Goal: Transaction & Acquisition: Obtain resource

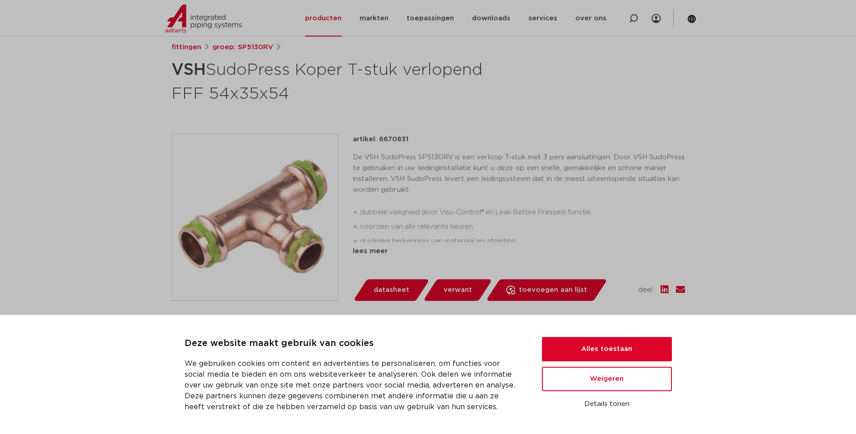
scroll to position [135, 0]
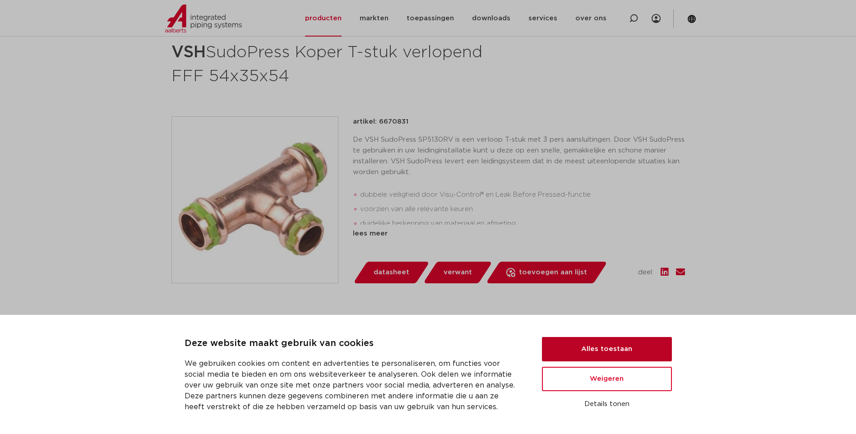
click at [614, 349] on button "Alles toestaan" at bounding box center [607, 349] width 130 height 24
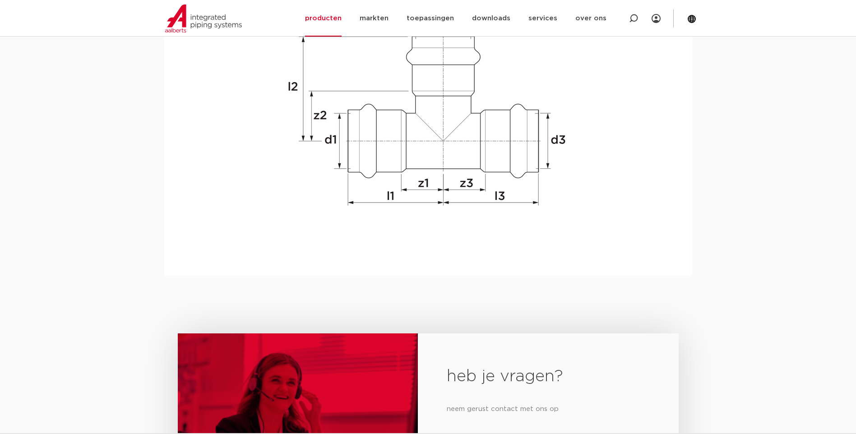
scroll to position [948, 0]
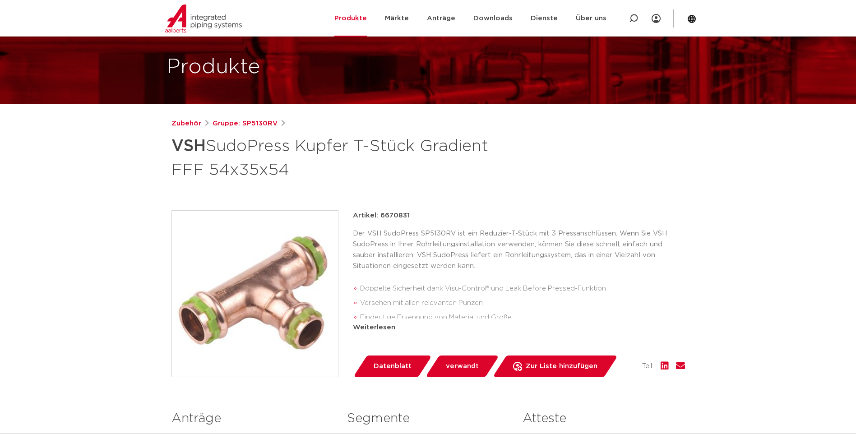
scroll to position [45, 0]
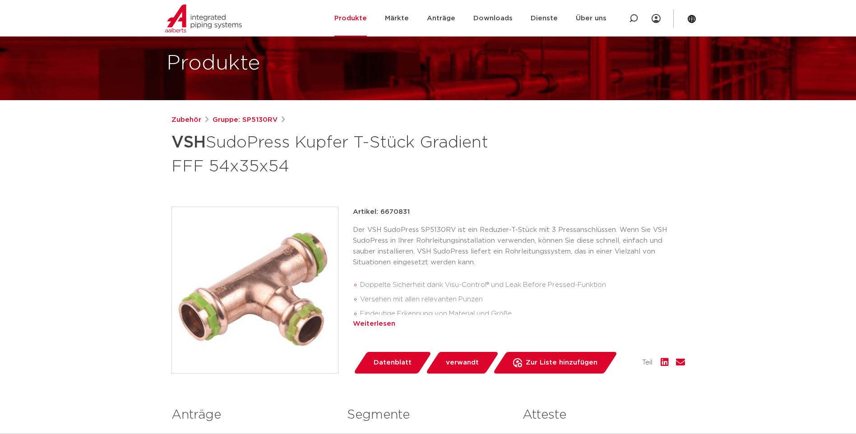
click at [385, 328] on div "Weiterlesen" at bounding box center [519, 324] width 332 height 11
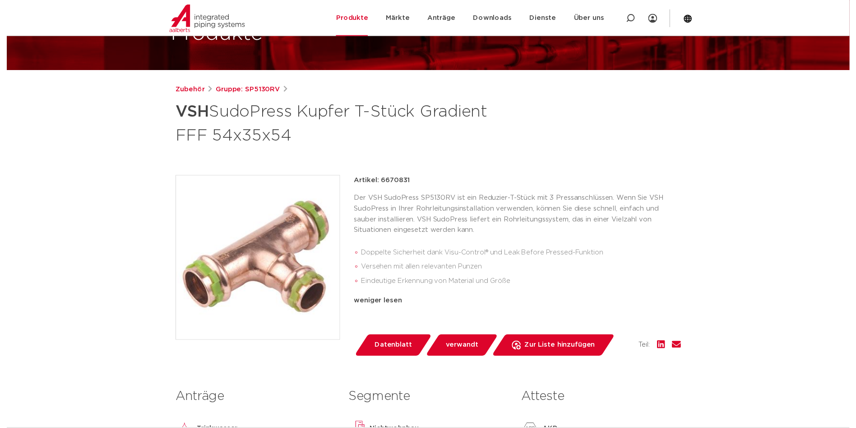
scroll to position [90, 0]
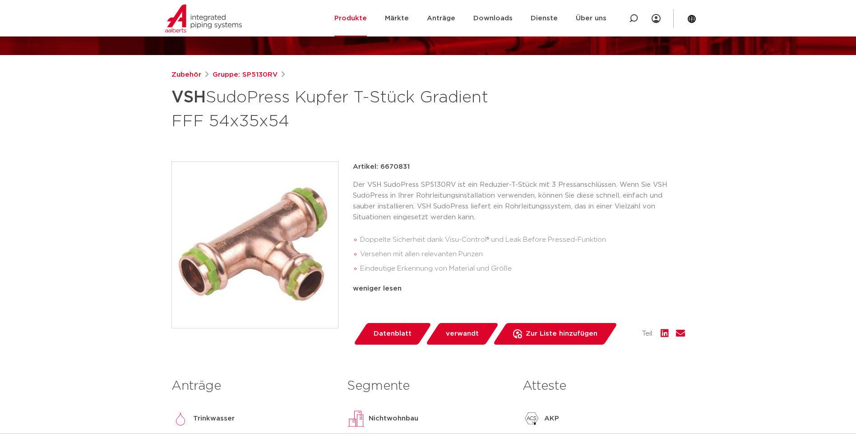
click at [386, 336] on span "Datenblatt" at bounding box center [393, 334] width 38 height 14
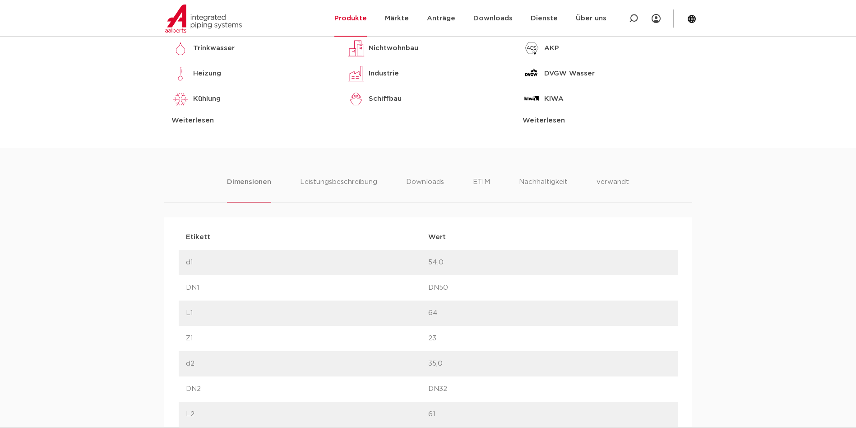
scroll to position [497, 0]
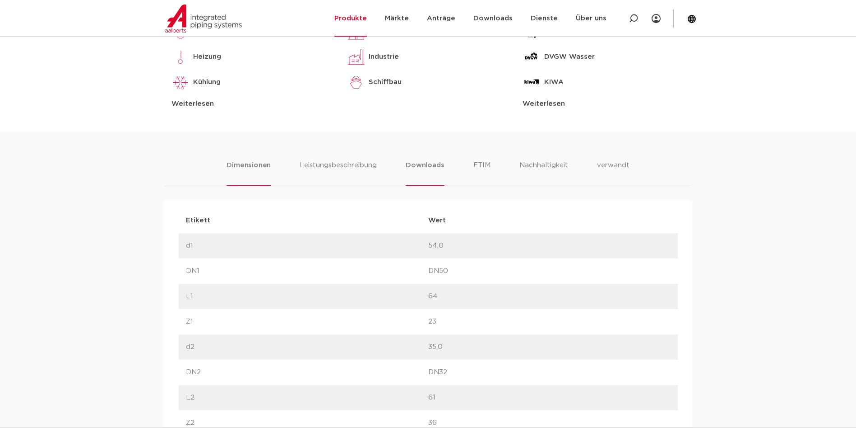
click at [418, 164] on li "Downloads" at bounding box center [425, 173] width 38 height 26
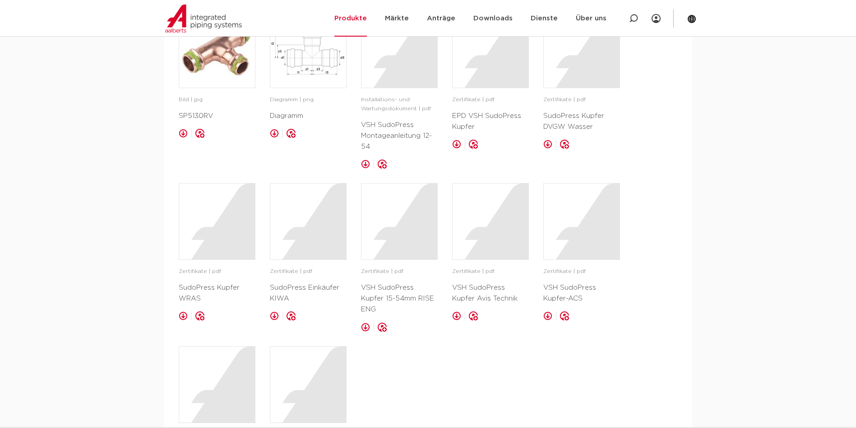
scroll to position [677, 0]
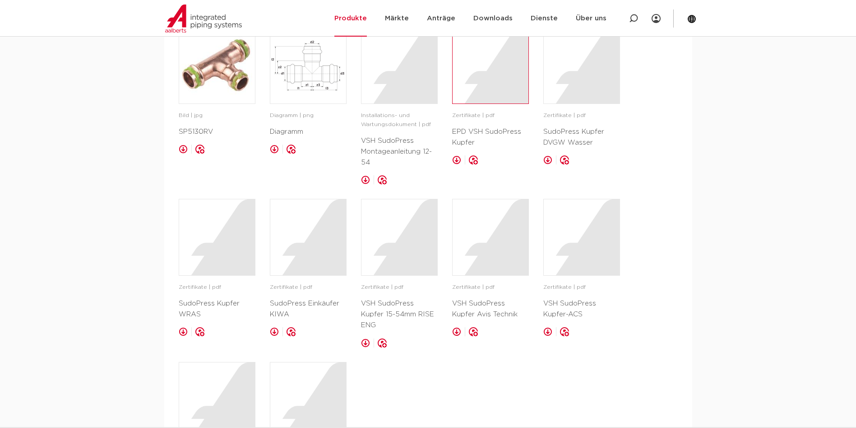
click at [496, 78] on div at bounding box center [491, 66] width 76 height 76
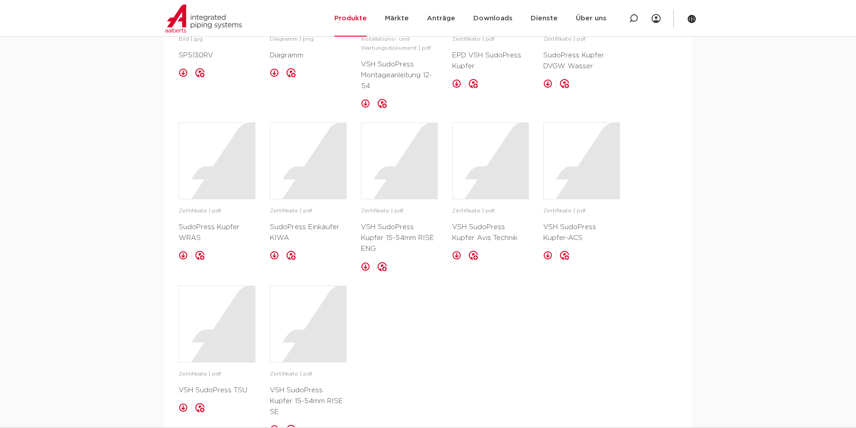
scroll to position [767, 0]
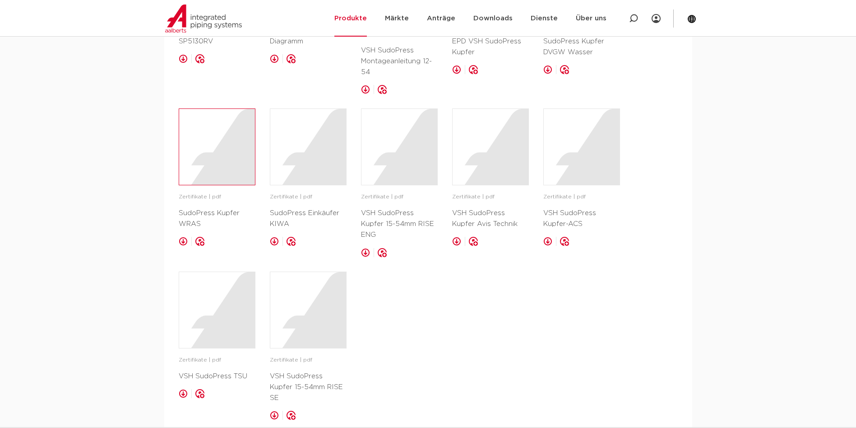
click at [226, 145] on div at bounding box center [217, 147] width 76 height 76
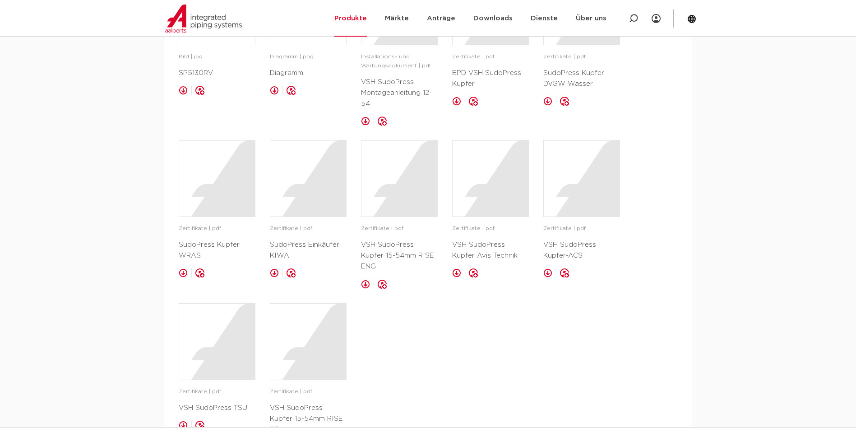
scroll to position [722, 0]
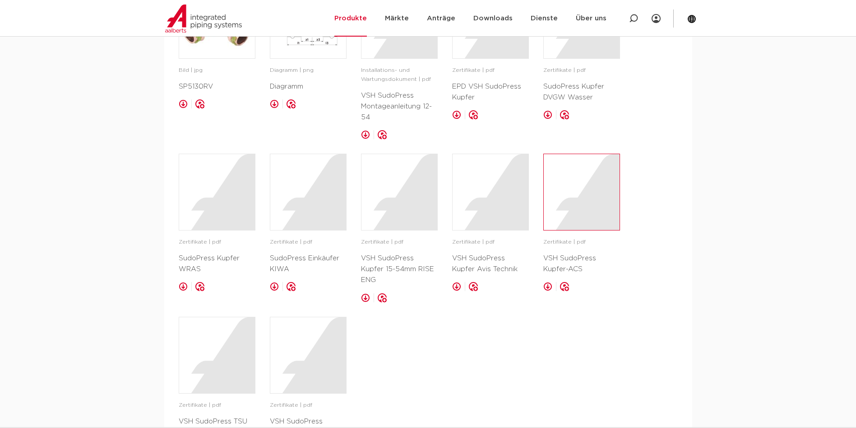
click at [594, 197] on div at bounding box center [582, 192] width 76 height 76
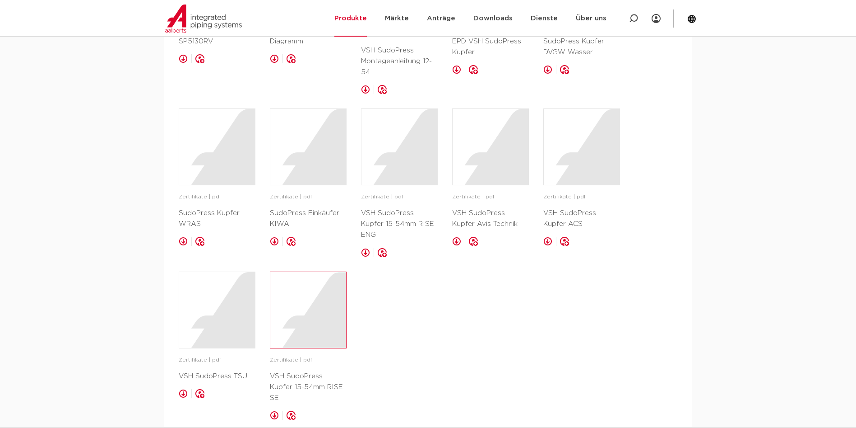
click at [289, 302] on div at bounding box center [308, 310] width 76 height 76
click at [216, 332] on div at bounding box center [217, 310] width 76 height 76
click at [331, 149] on div at bounding box center [308, 147] width 76 height 76
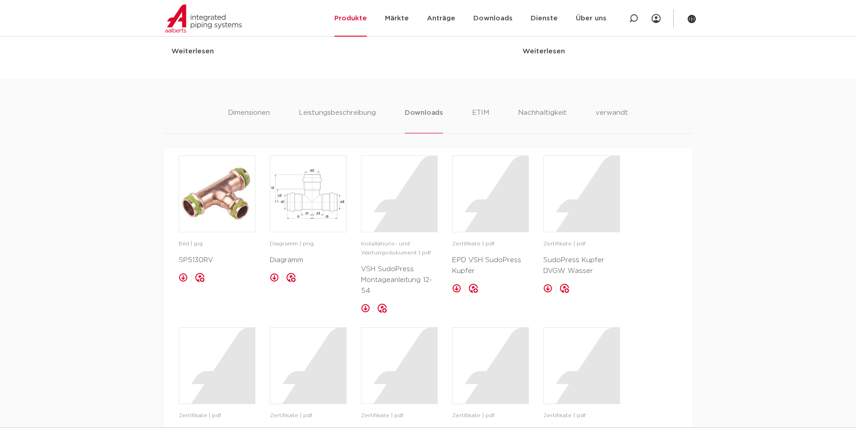
scroll to position [542, 0]
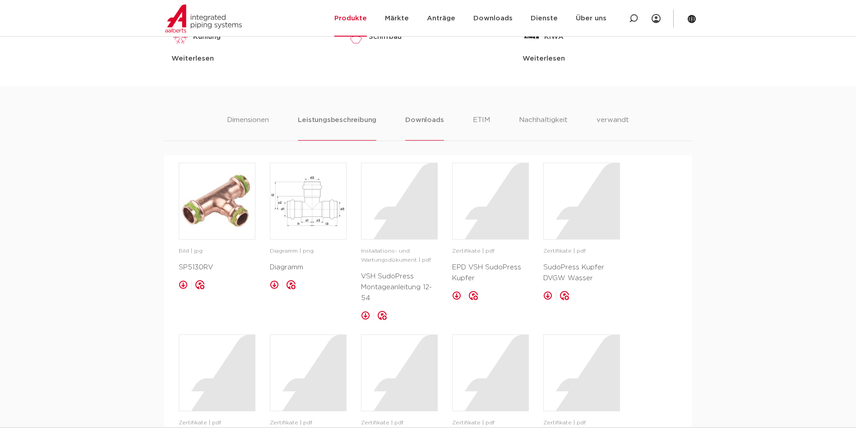
click at [339, 120] on li "Leistungsbeschreibung" at bounding box center [337, 128] width 79 height 26
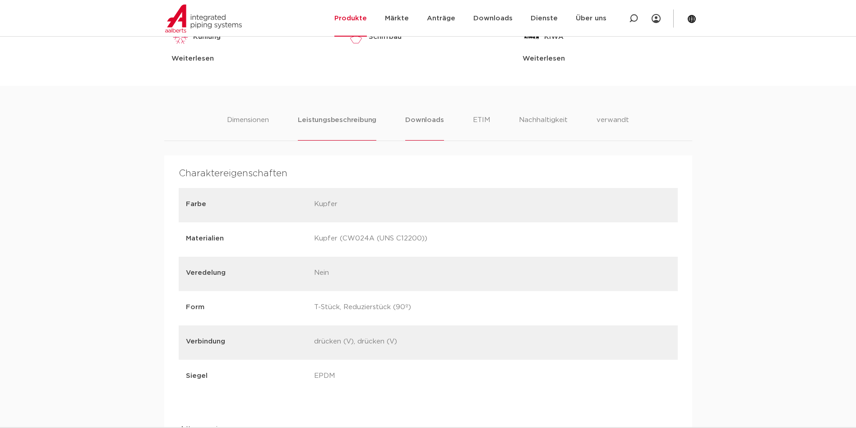
click at [419, 120] on li "Downloads" at bounding box center [424, 128] width 38 height 26
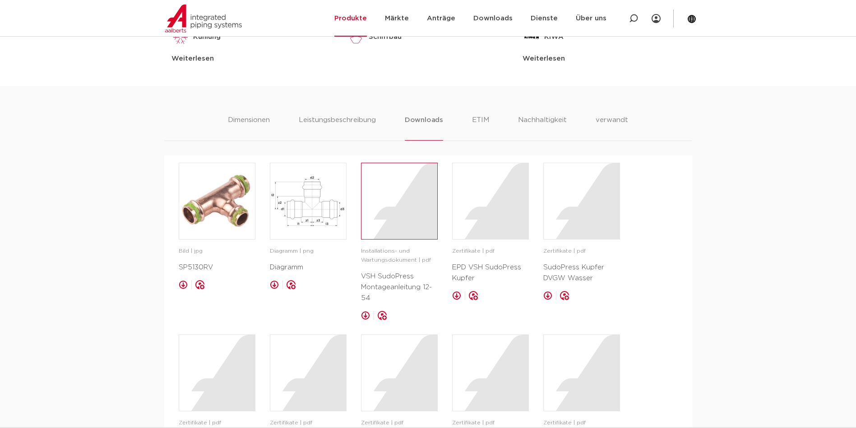
click at [416, 195] on div at bounding box center [400, 201] width 76 height 76
click at [552, 205] on div at bounding box center [582, 201] width 76 height 76
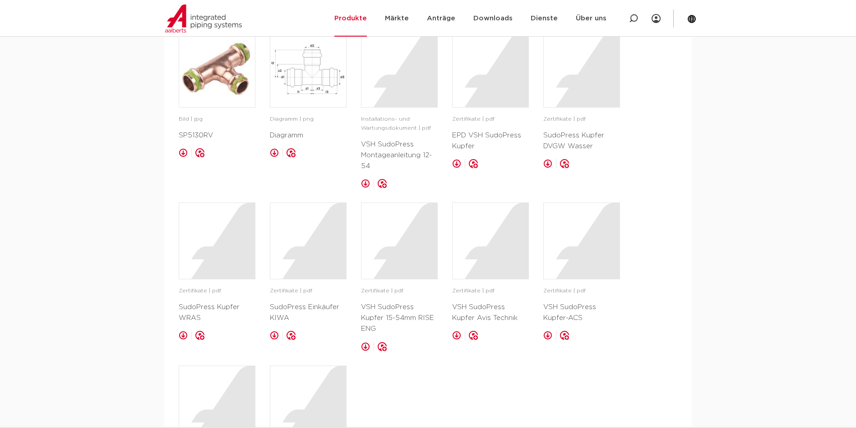
scroll to position [677, 0]
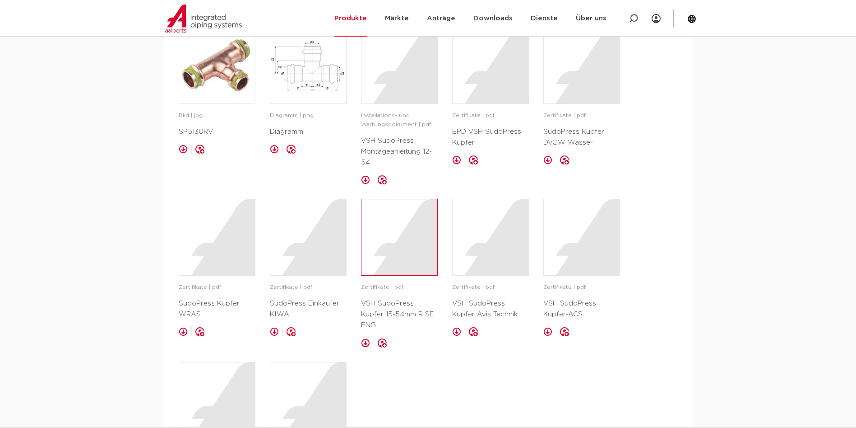
click at [415, 234] on div at bounding box center [400, 237] width 76 height 76
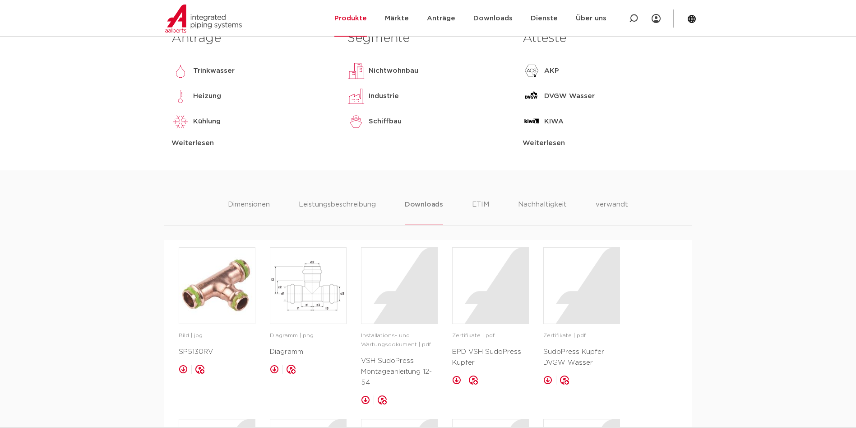
scroll to position [406, 0]
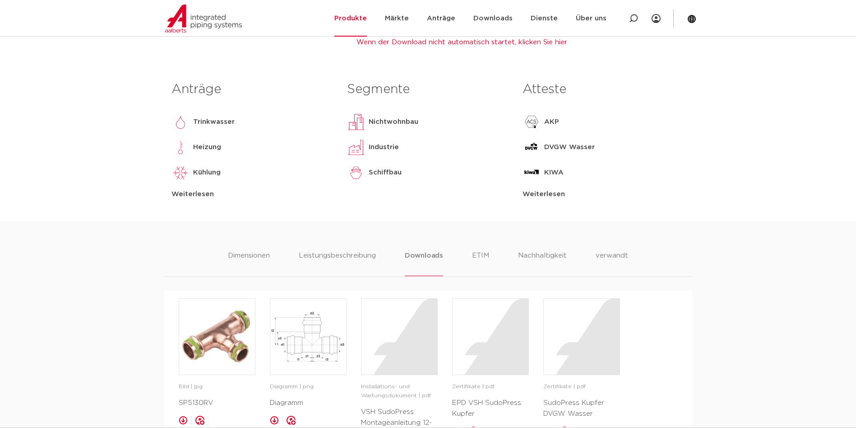
click at [224, 257] on div "Dimensionen Leistungsbeschreibung Downloads ETIM Nachhaltigkeit verwandt" at bounding box center [428, 263] width 528 height 26
click at [247, 253] on li "Dimensionen" at bounding box center [249, 263] width 44 height 26
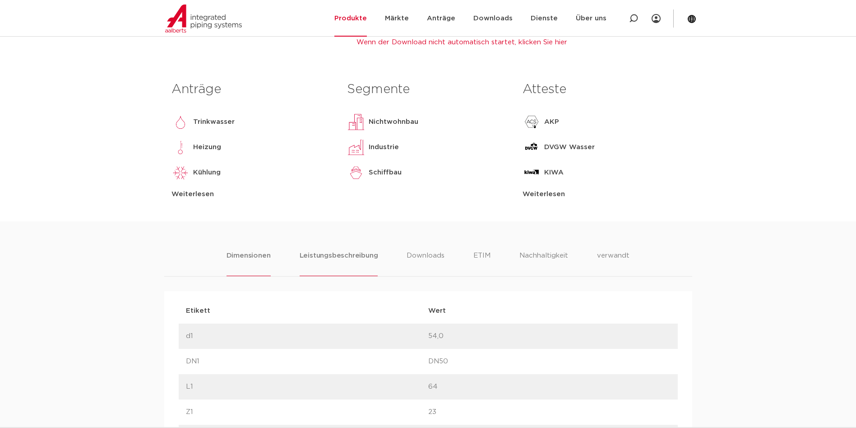
drag, startPoint x: 328, startPoint y: 255, endPoint x: 336, endPoint y: 254, distance: 7.7
click at [328, 256] on li "Leistungsbeschreibung" at bounding box center [339, 263] width 79 height 26
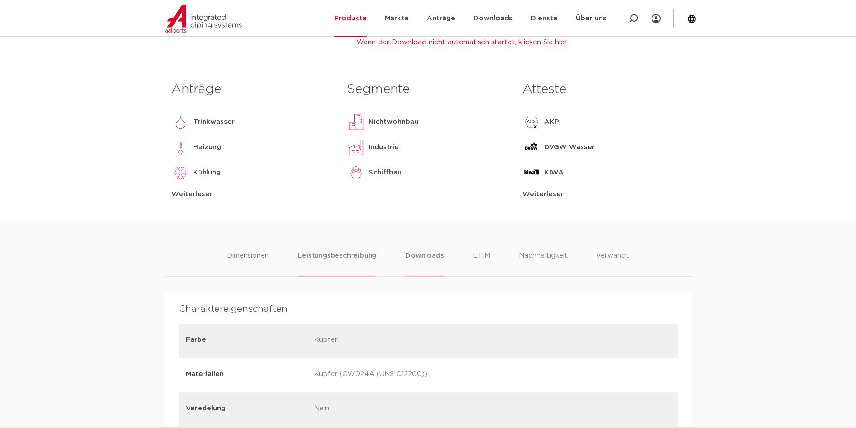
click at [433, 253] on li "Downloads" at bounding box center [424, 263] width 38 height 26
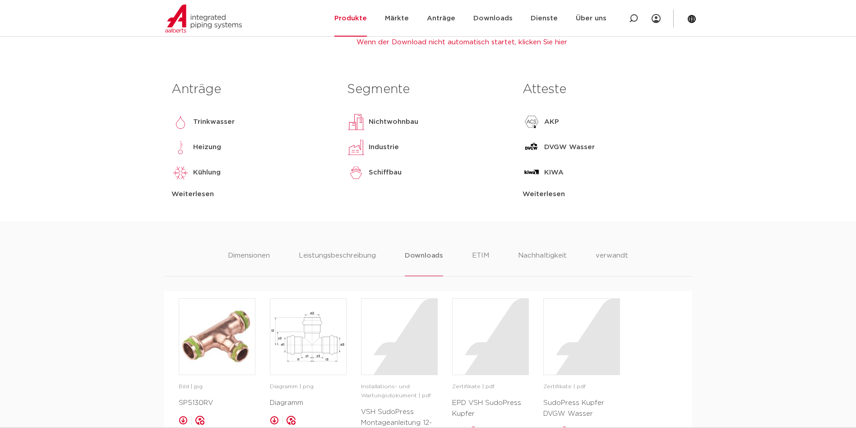
click at [187, 191] on div "Weiterlesen" at bounding box center [253, 194] width 162 height 11
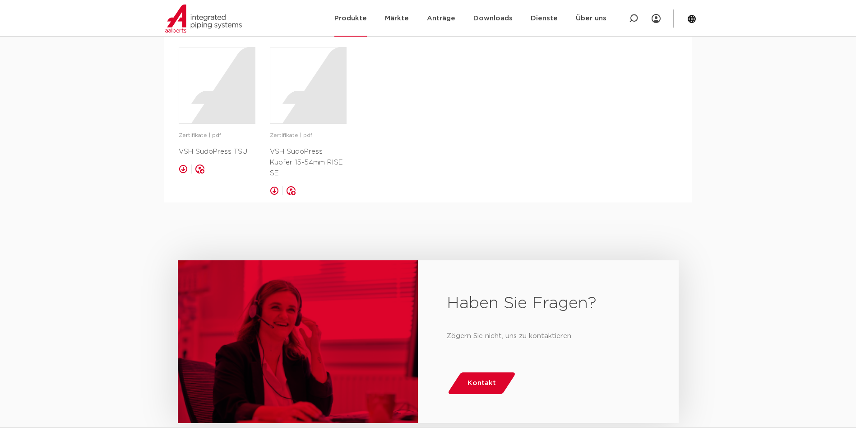
scroll to position [1129, 0]
